Goal: Transaction & Acquisition: Purchase product/service

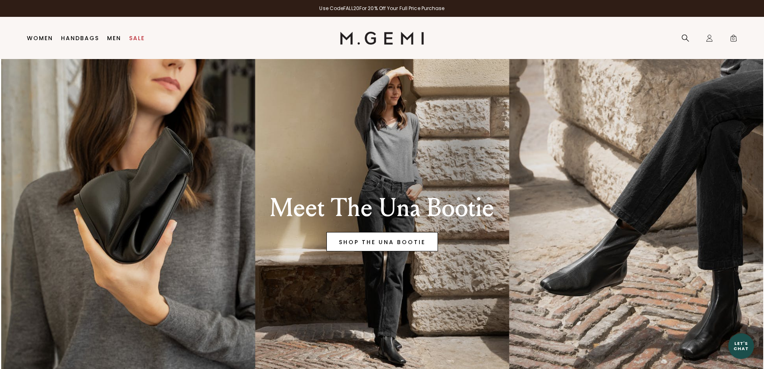
click at [382, 242] on link "SHOP THE UNA BOOTIE" at bounding box center [381, 241] width 111 height 19
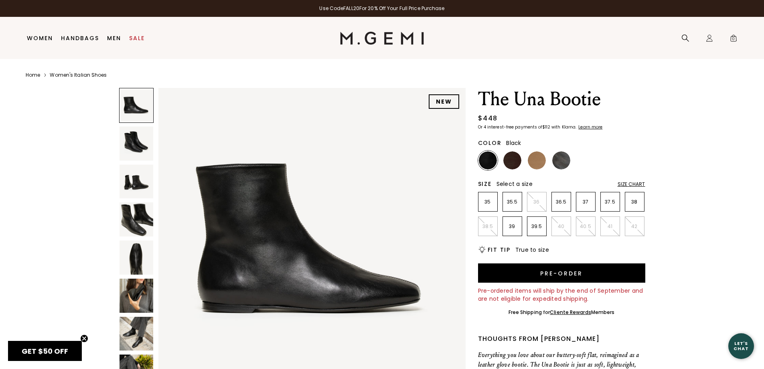
click at [145, 325] on img at bounding box center [137, 333] width 34 height 34
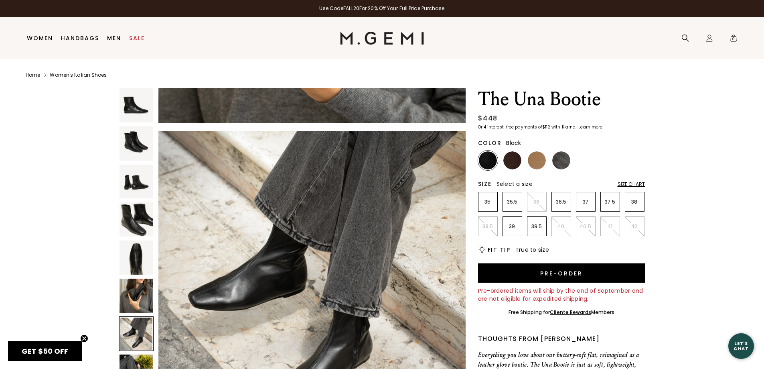
scroll to position [1853, 0]
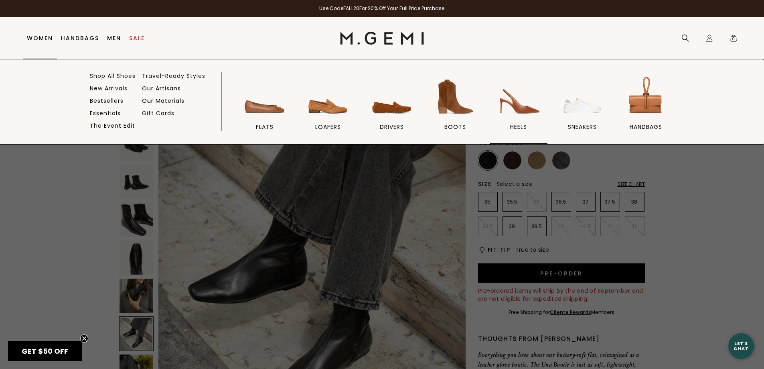
click at [518, 102] on img at bounding box center [518, 96] width 45 height 45
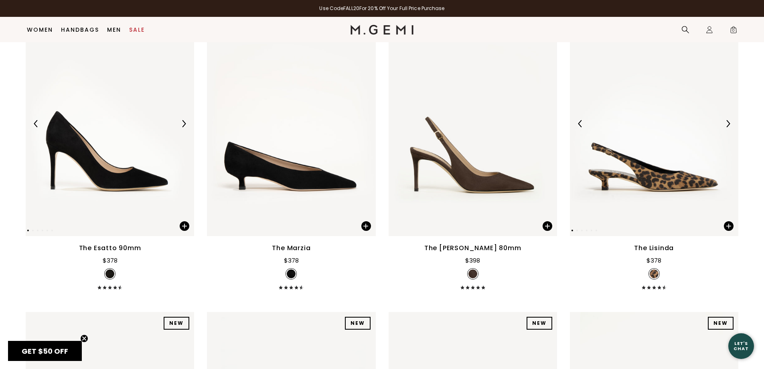
click at [689, 175] on img at bounding box center [654, 123] width 168 height 225
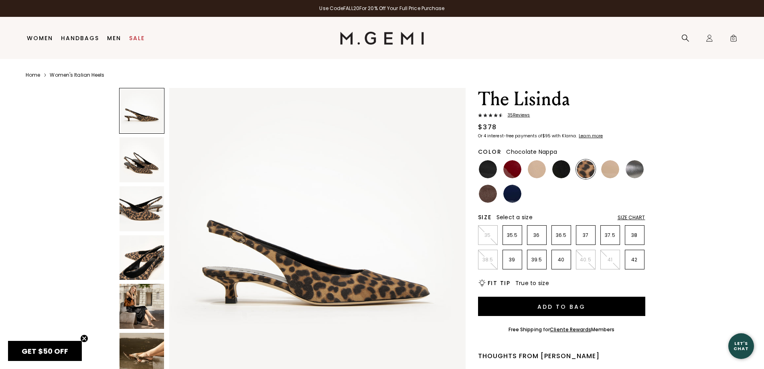
click at [493, 192] on img at bounding box center [488, 193] width 18 height 18
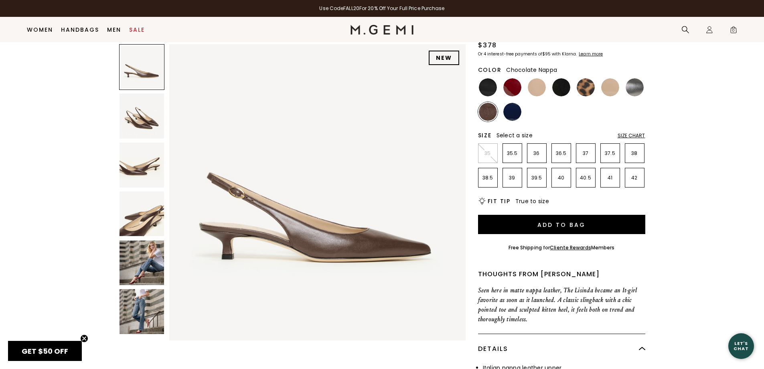
scroll to position [63, 0]
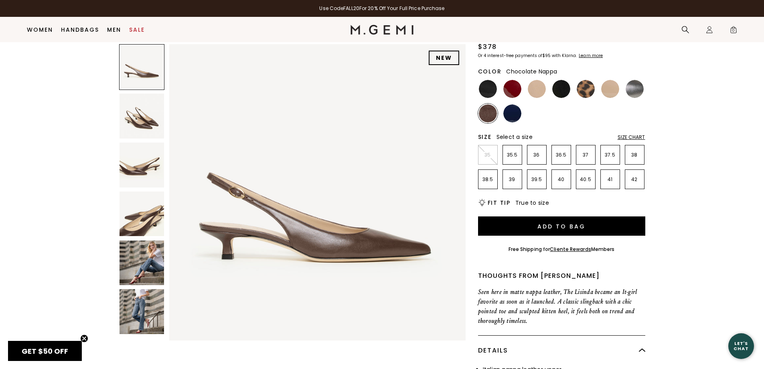
click at [136, 276] on img at bounding box center [142, 262] width 45 height 45
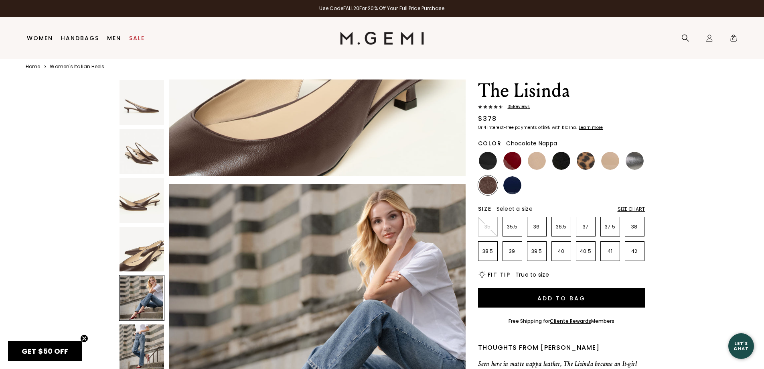
scroll to position [17, 0]
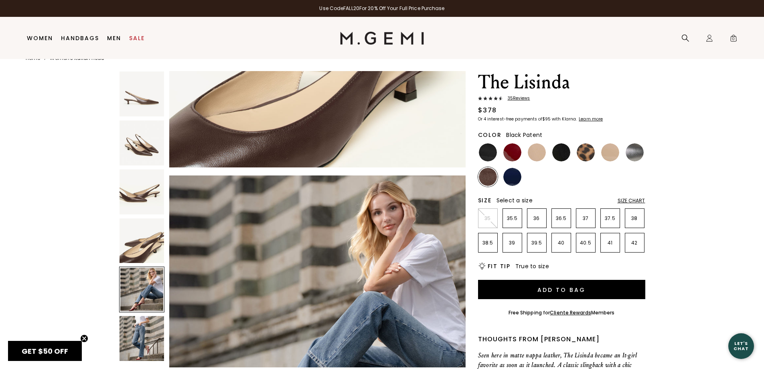
click at [492, 154] on img at bounding box center [488, 152] width 18 height 18
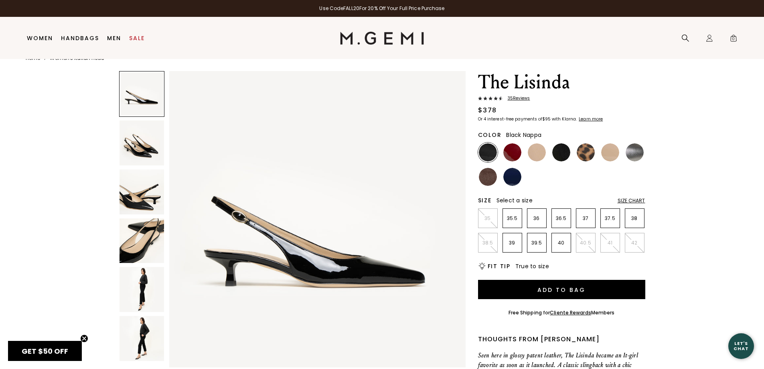
click at [567, 152] on img at bounding box center [561, 152] width 18 height 18
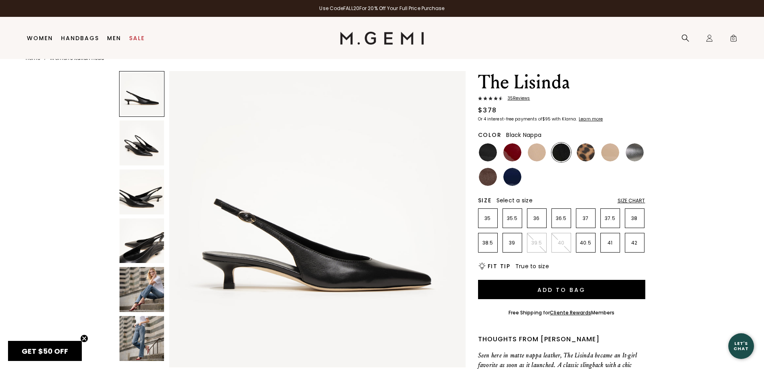
click at [149, 296] on img at bounding box center [142, 289] width 45 height 45
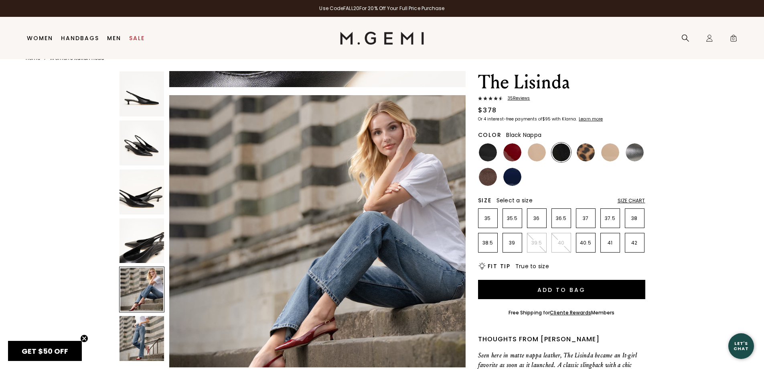
click at [146, 333] on img at bounding box center [142, 338] width 45 height 45
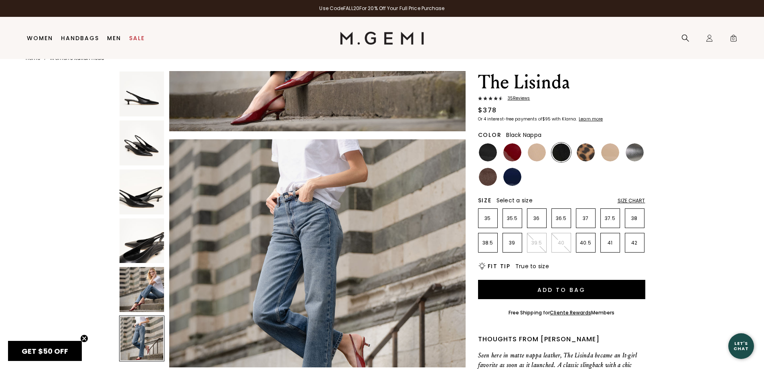
scroll to position [1490, 0]
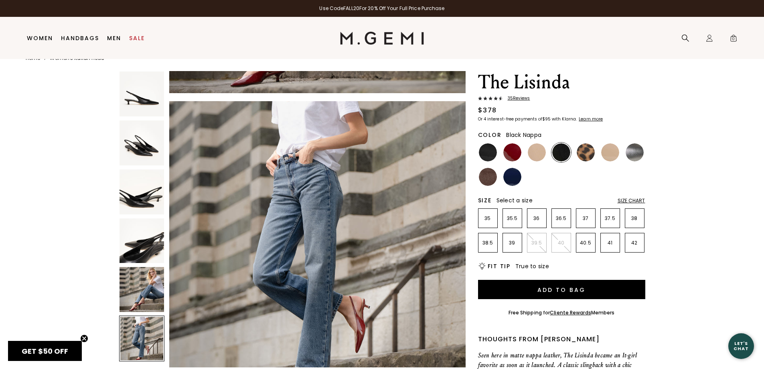
click at [142, 248] on img at bounding box center [142, 240] width 45 height 45
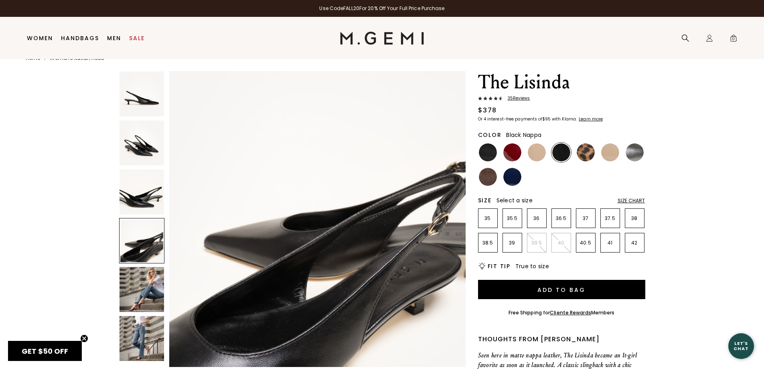
scroll to position [894, 0]
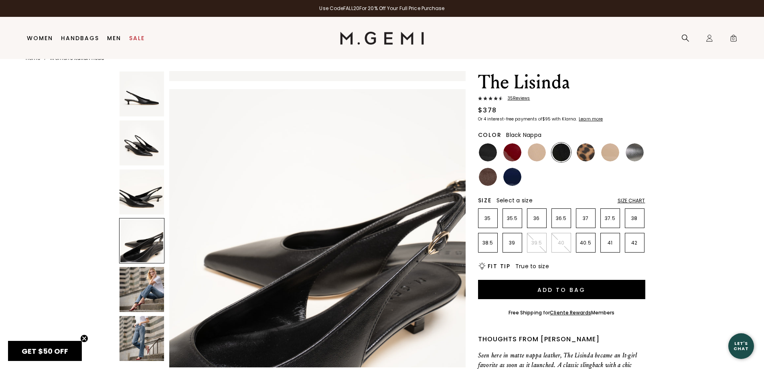
click at [143, 208] on img at bounding box center [142, 191] width 45 height 45
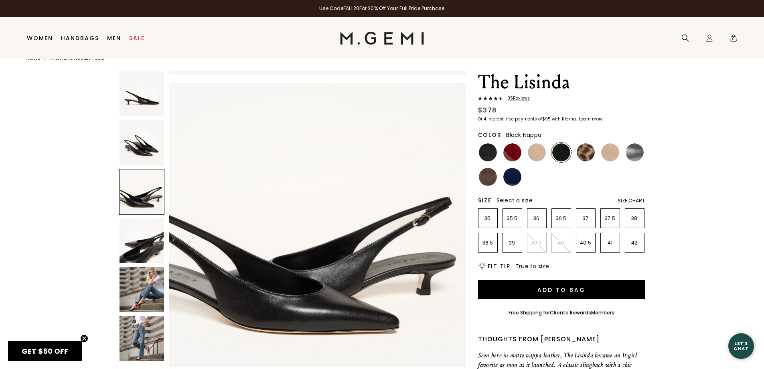
scroll to position [596, 0]
click at [512, 239] on p "39" at bounding box center [512, 242] width 19 height 6
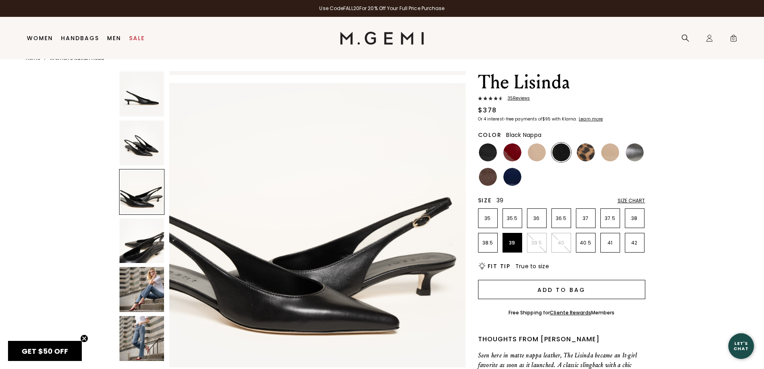
click at [564, 286] on button "Add to Bag" at bounding box center [561, 289] width 167 height 19
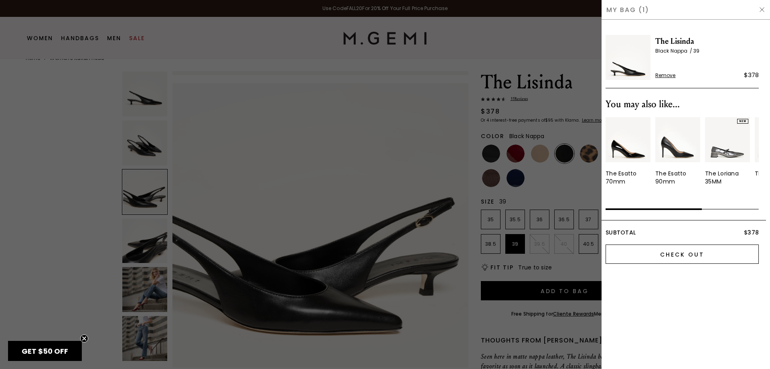
click at [681, 245] on input "Check Out" at bounding box center [682, 253] width 153 height 19
